Goal: Information Seeking & Learning: Learn about a topic

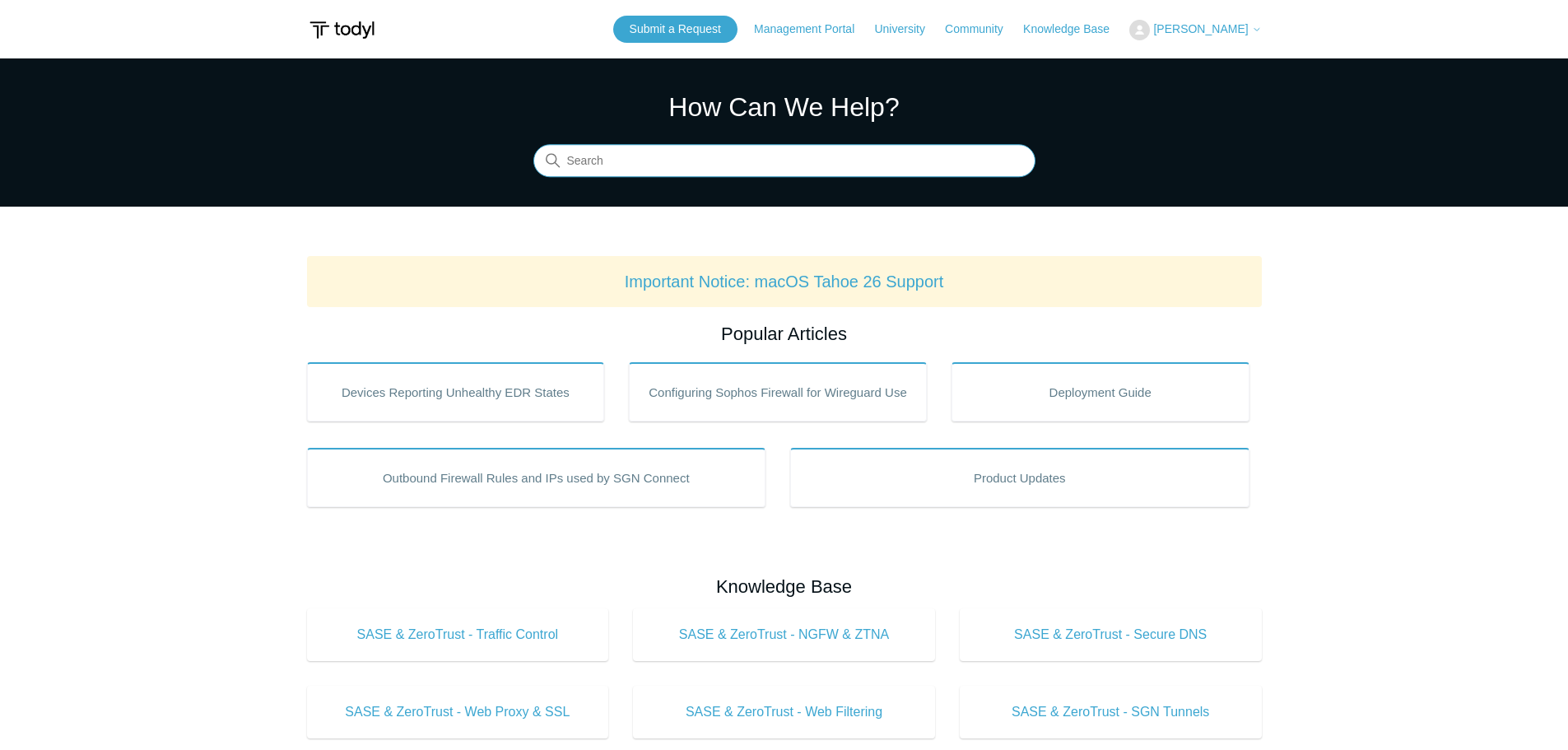
click at [653, 172] on input "Search" at bounding box center [784, 161] width 502 height 33
click at [823, 26] on link "Management Portal" at bounding box center [812, 29] width 117 height 18
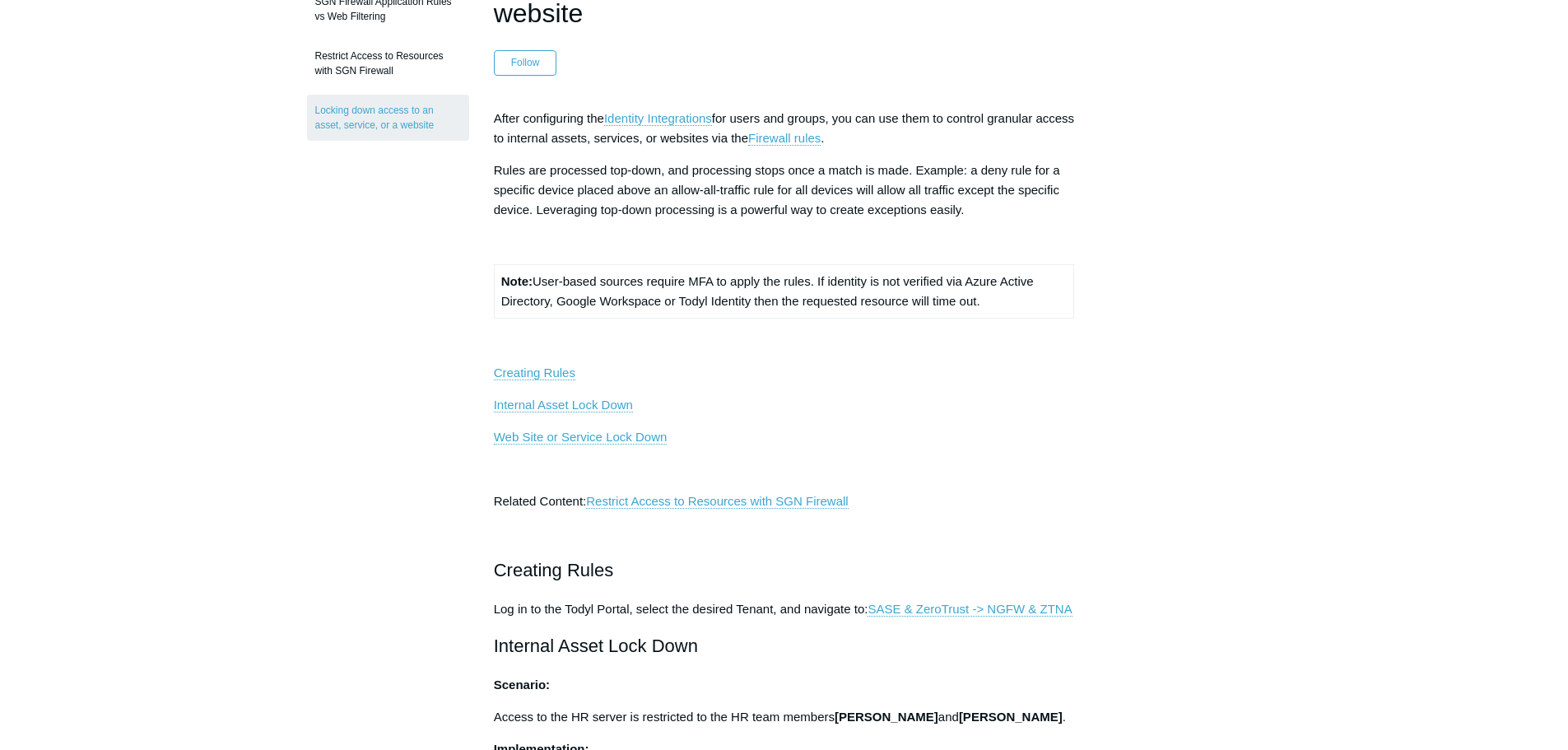
scroll to position [247, 0]
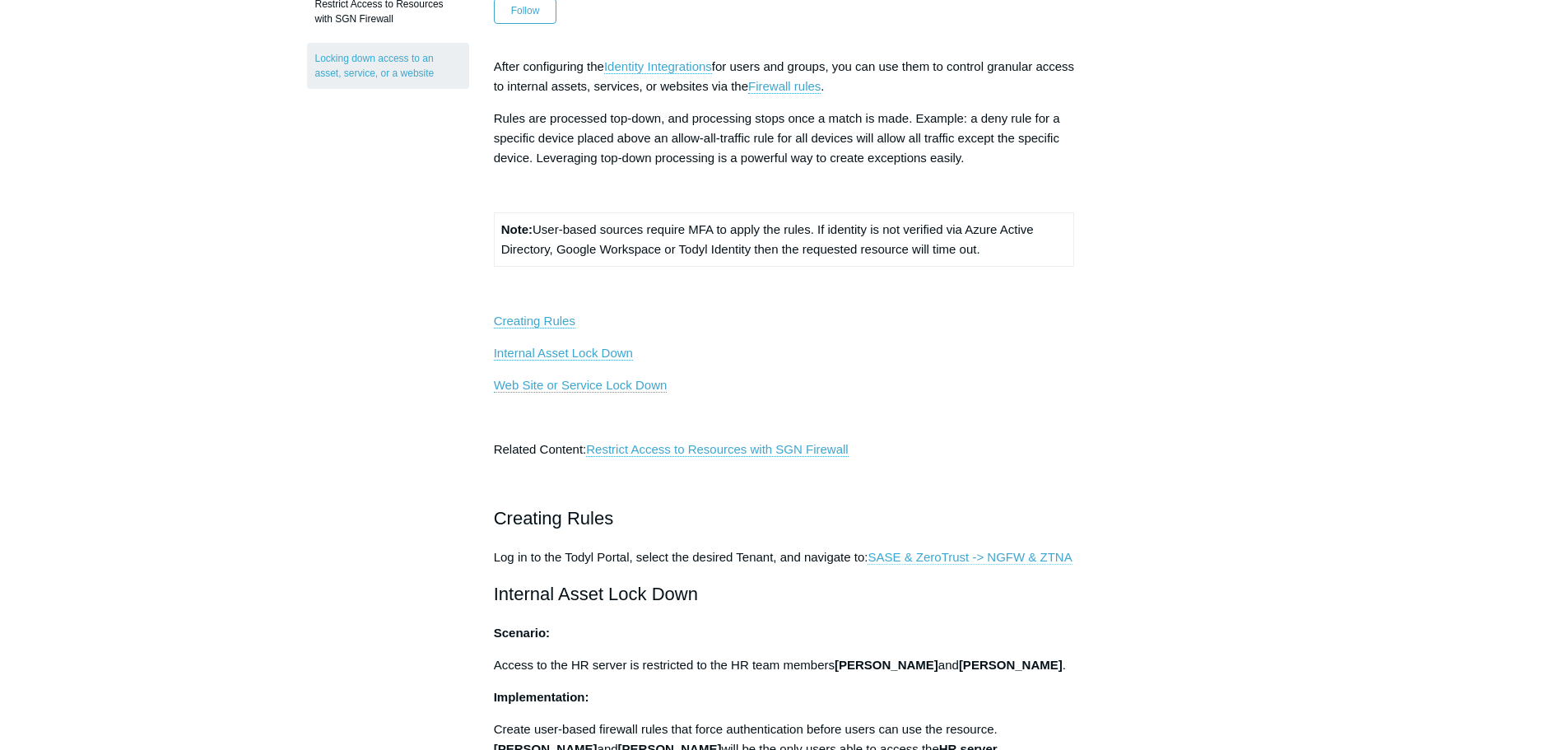
click at [927, 556] on link "SASE & ZeroTrust -> NGFW & ZTNA" at bounding box center [970, 557] width 204 height 15
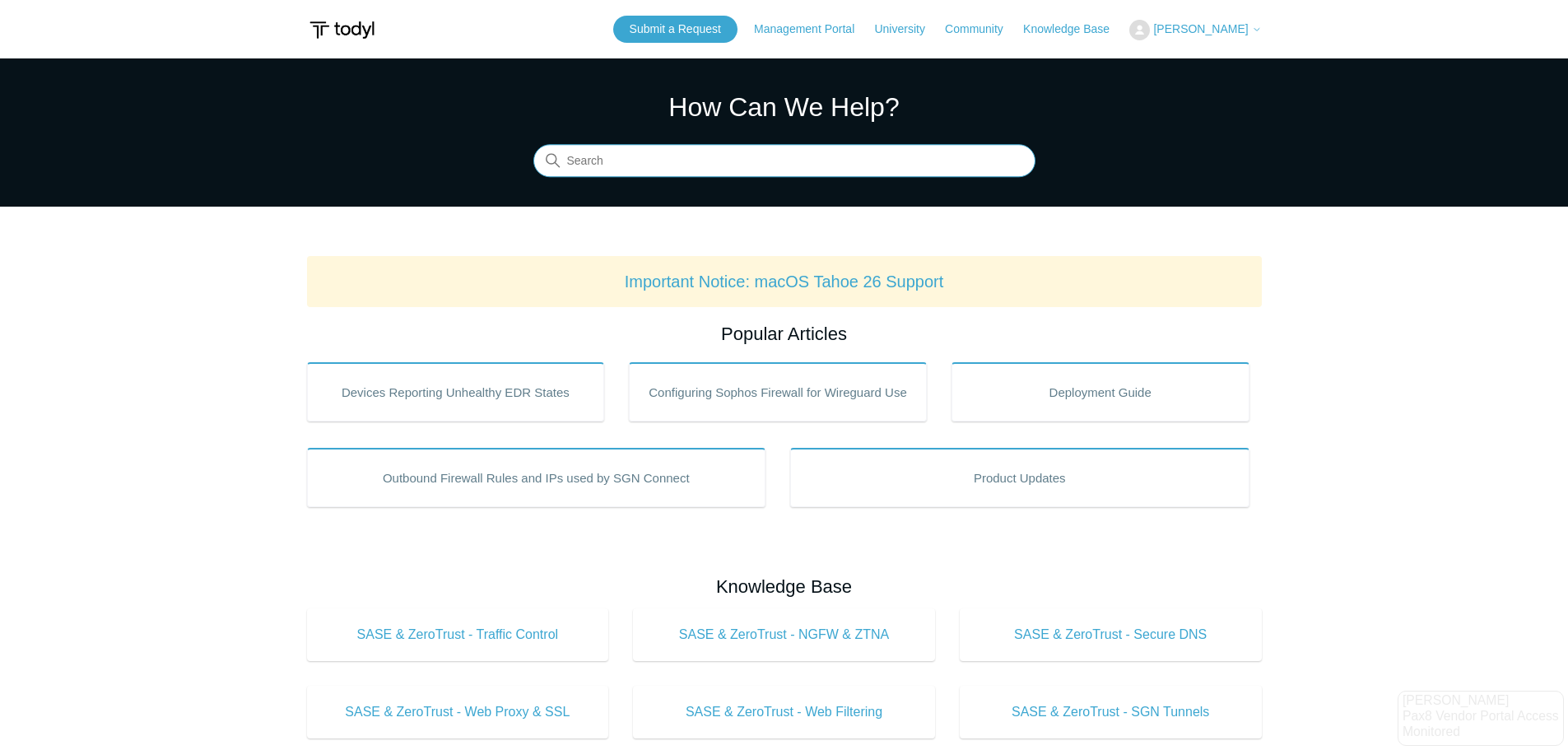
click at [821, 171] on input "Search" at bounding box center [784, 161] width 502 height 33
type input "license group"
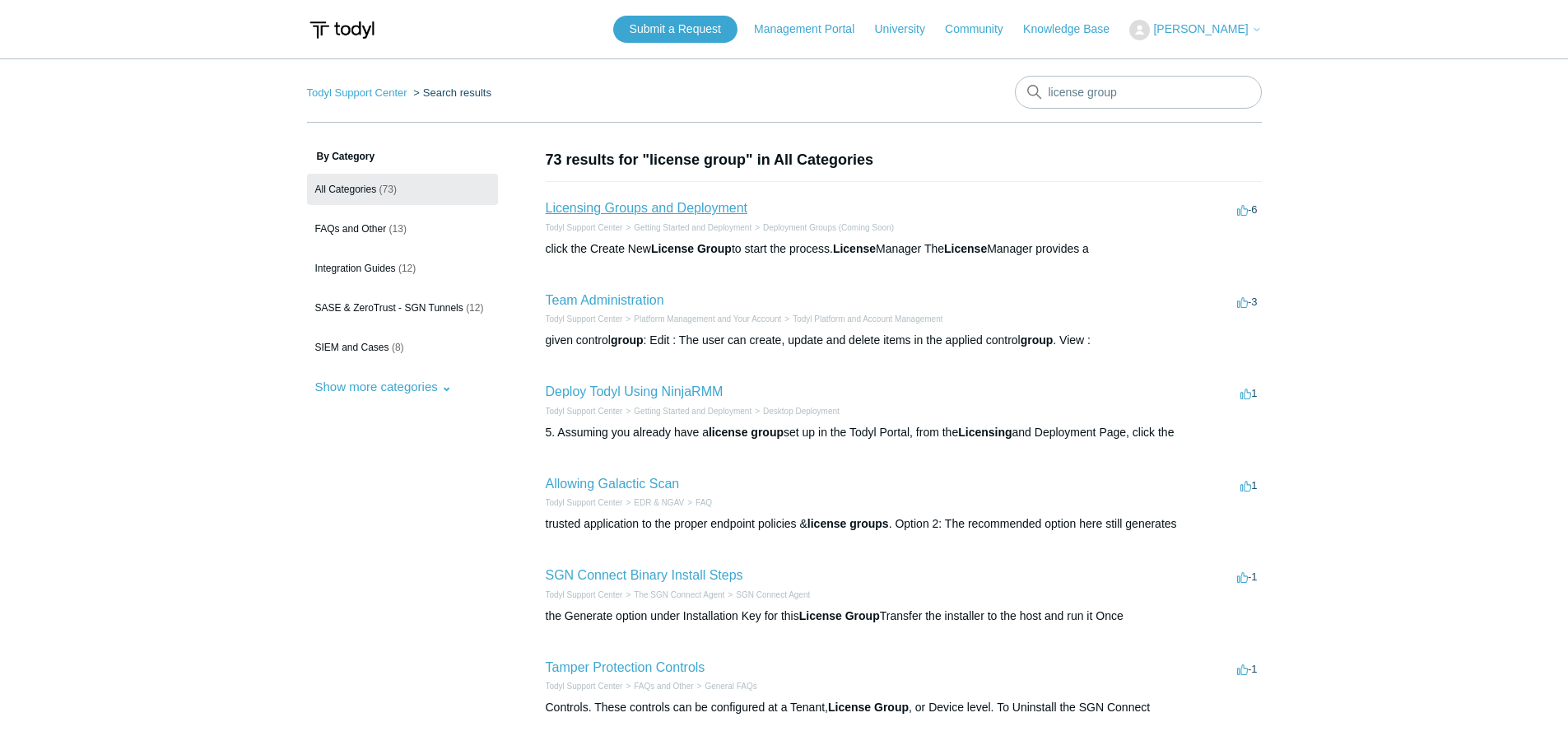
click at [730, 209] on link "Licensing Groups and Deployment" at bounding box center [647, 208] width 202 height 14
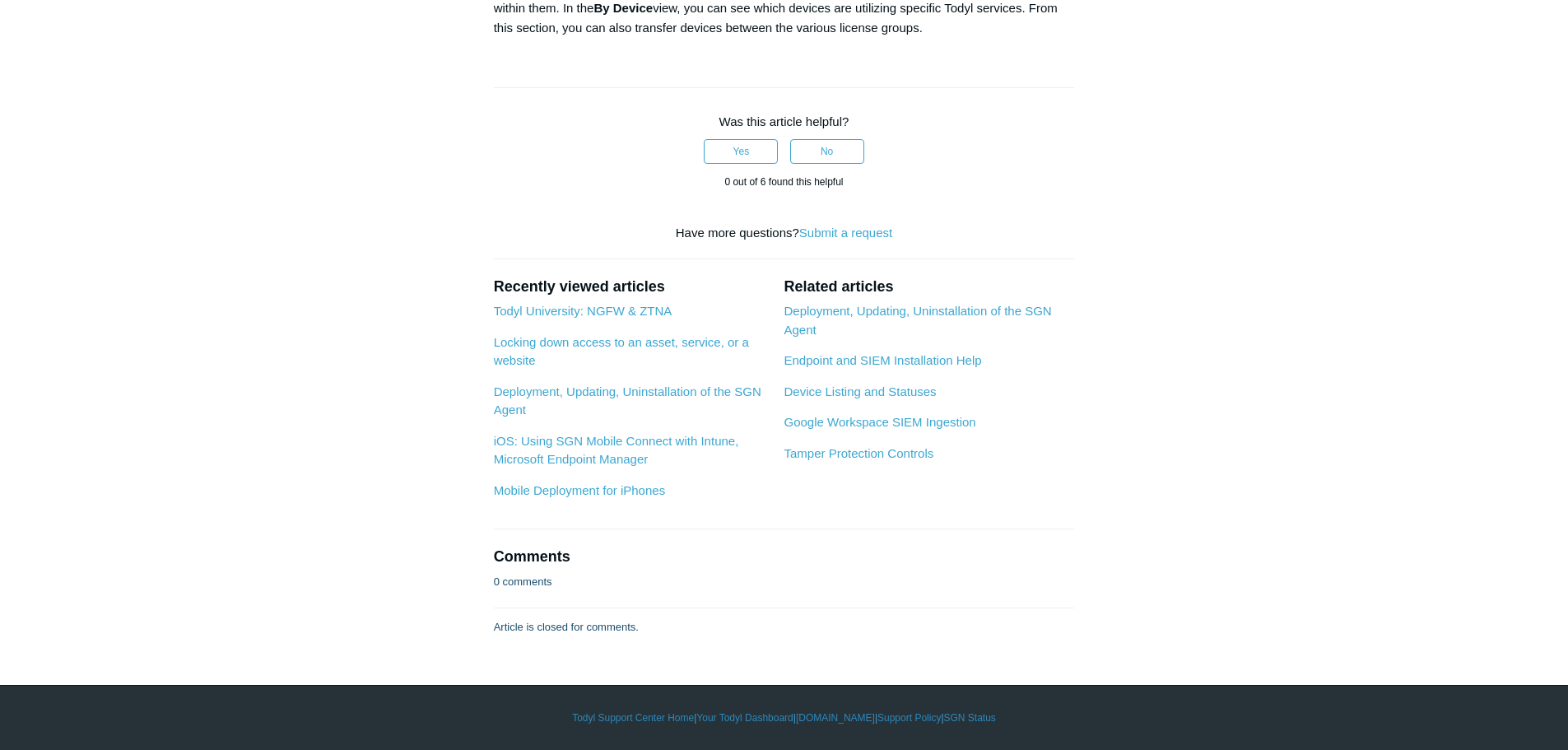
scroll to position [1234, 0]
